Goal: Task Accomplishment & Management: Manage account settings

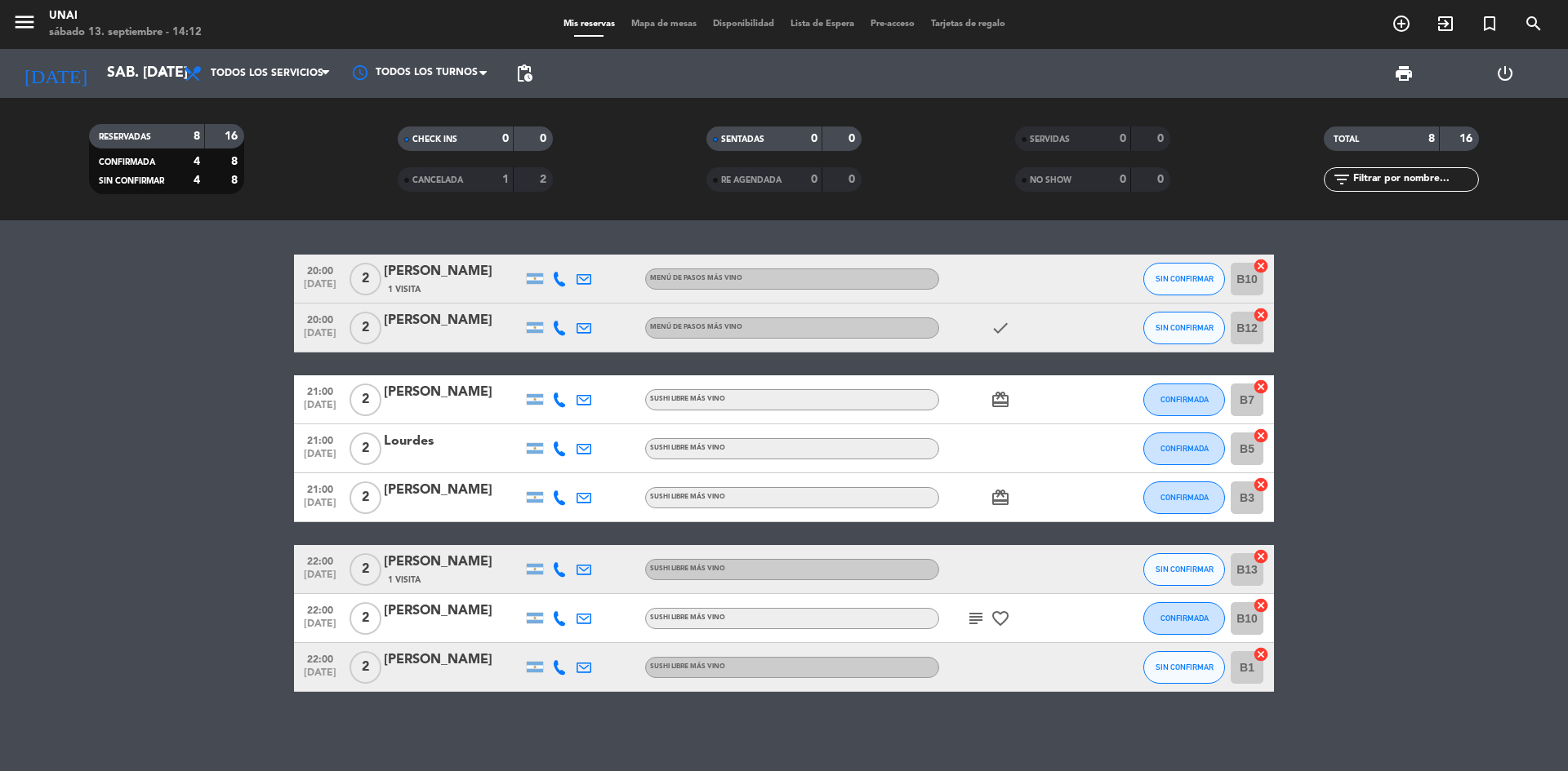
click at [417, 273] on div "[PERSON_NAME]" at bounding box center [453, 272] width 139 height 22
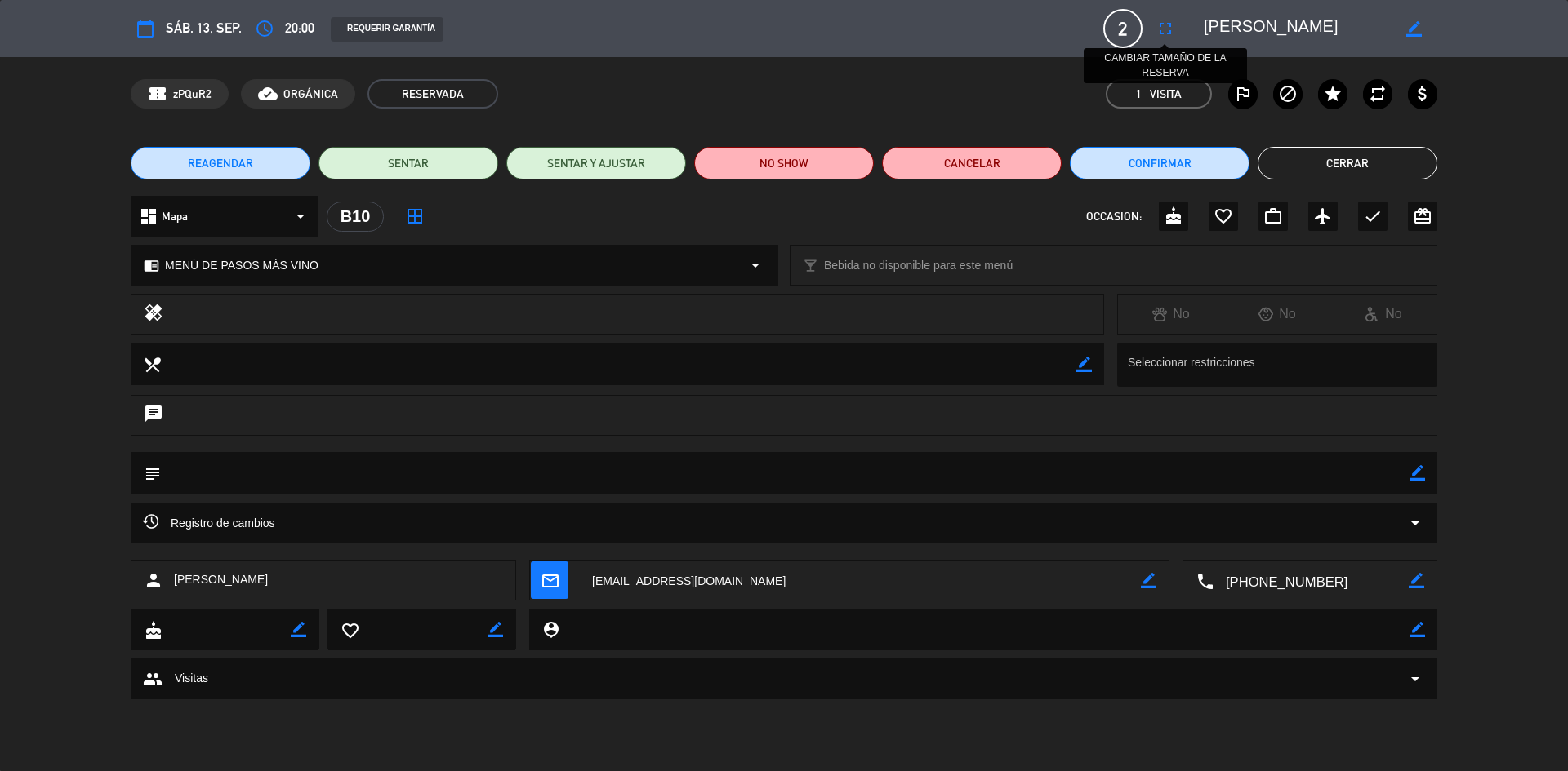
click at [1167, 31] on icon "fullscreen" at bounding box center [1165, 29] width 20 height 20
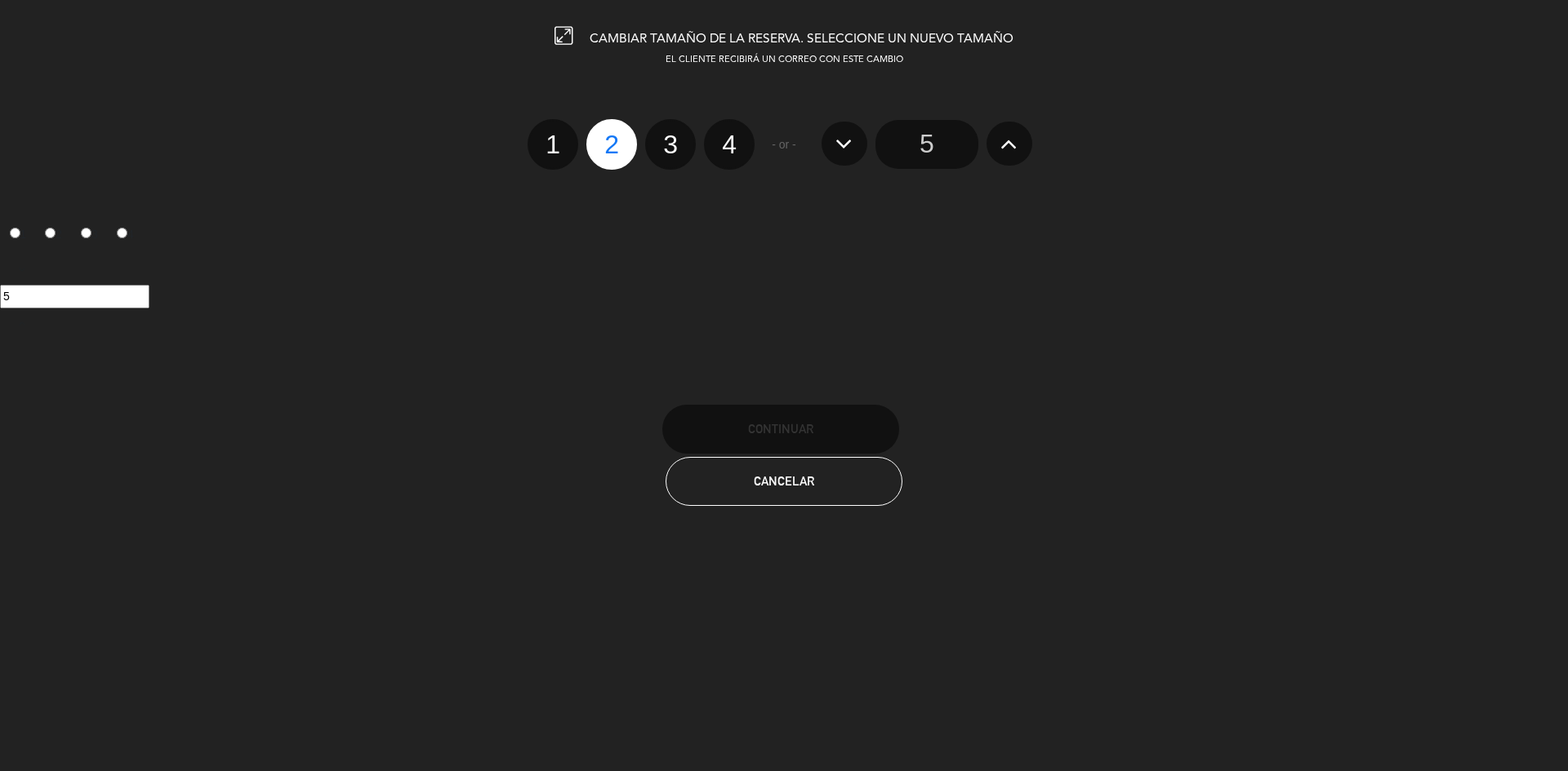
click at [675, 147] on label "3" at bounding box center [670, 144] width 50 height 50
click at [674, 135] on input "3" at bounding box center [668, 130] width 11 height 11
radio input "true"
radio input "false"
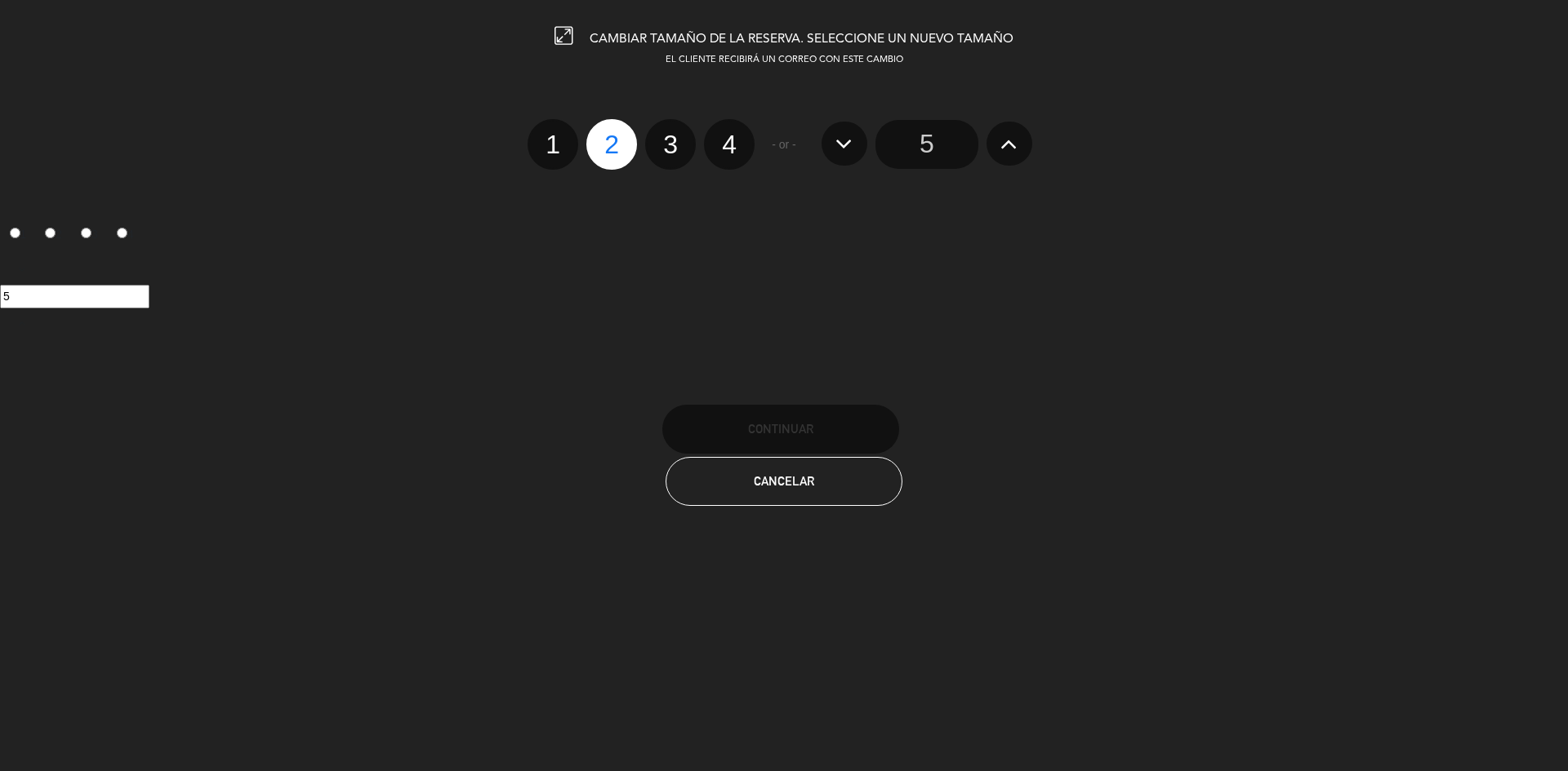
radio input "false"
radio input "true"
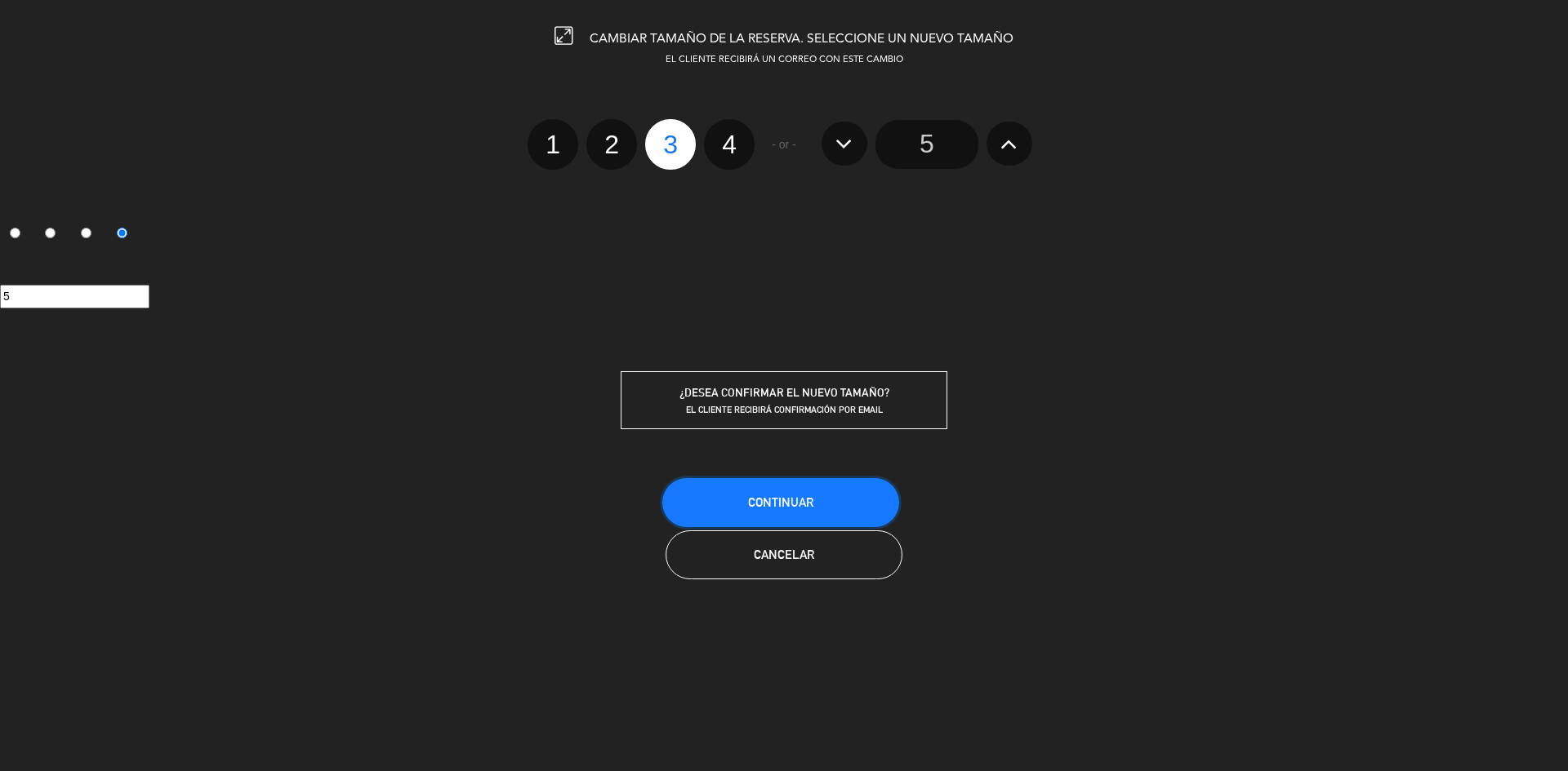
click at [780, 494] on button "Continuar" at bounding box center [780, 502] width 237 height 49
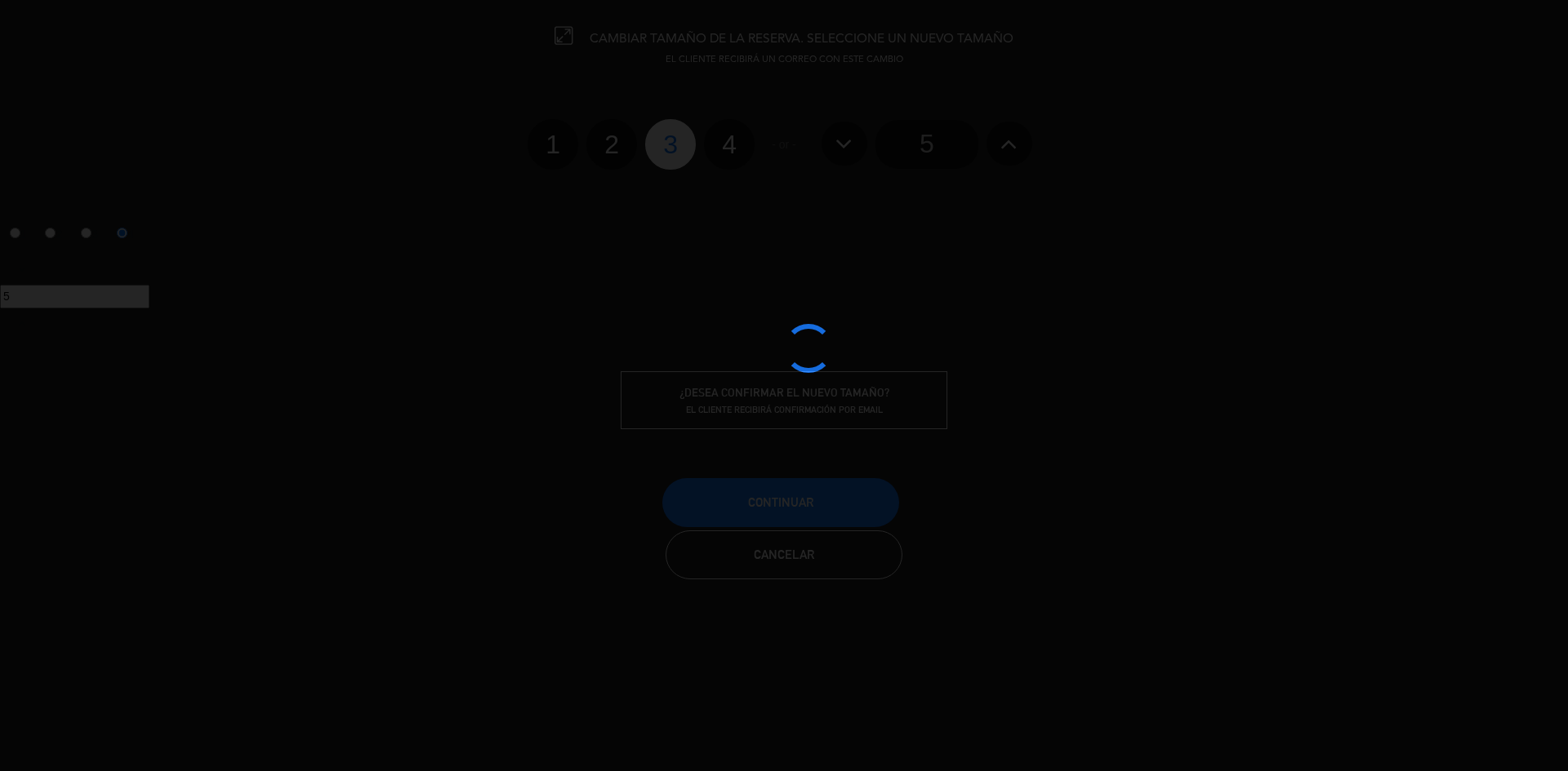
click at [780, 494] on div at bounding box center [784, 386] width 1568 height 771
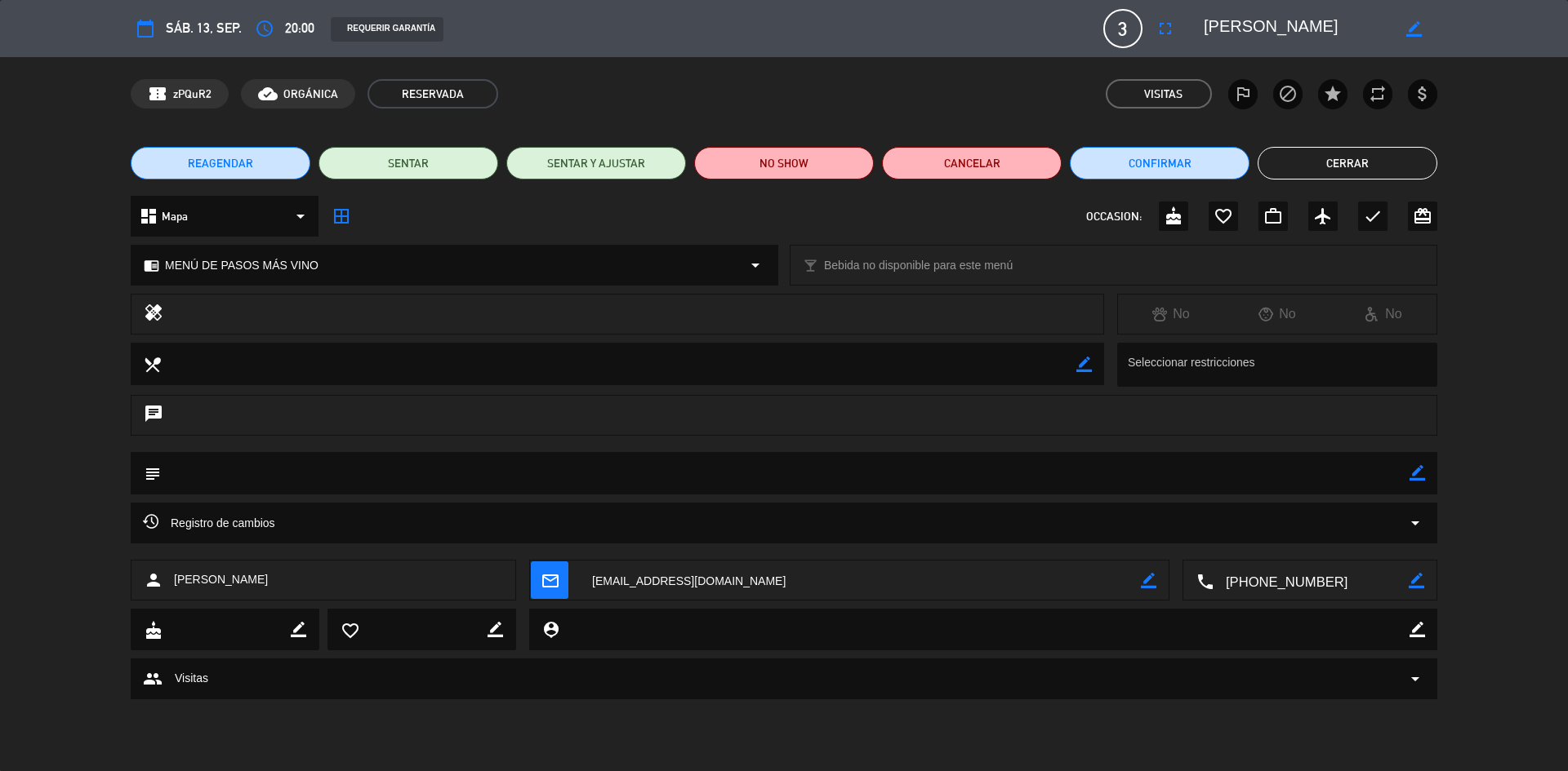
click at [1329, 155] on button "Cerrar" at bounding box center [1347, 163] width 179 height 32
